Goal: Find contact information: Find contact information

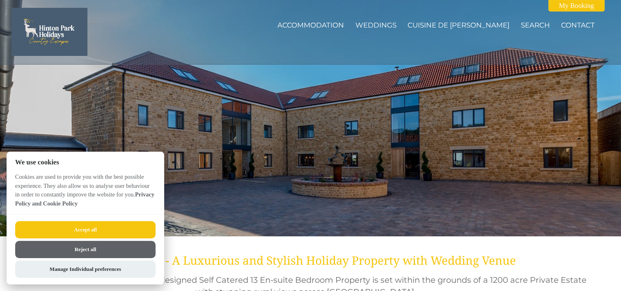
click at [92, 242] on button "Reject all" at bounding box center [85, 249] width 140 height 17
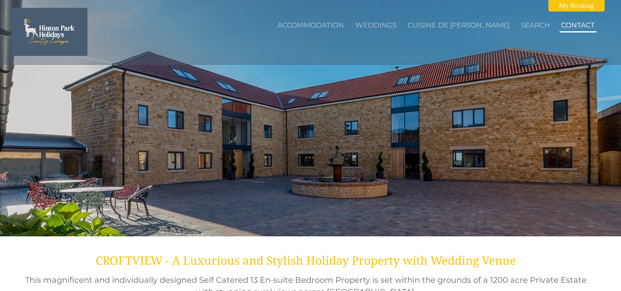
click at [585, 23] on link "Contact" at bounding box center [579, 25] width 34 height 8
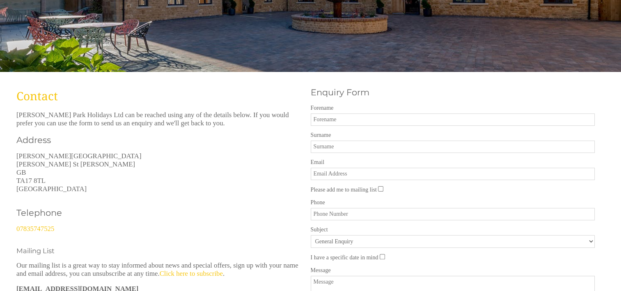
scroll to position [205, 0]
